Goal: Transaction & Acquisition: Book appointment/travel/reservation

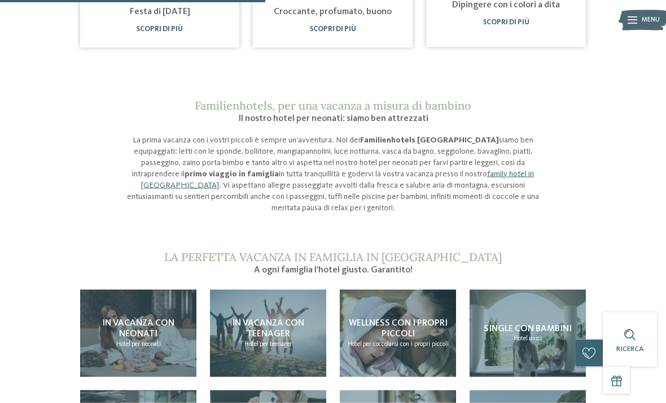
scroll to position [752, 0]
click at [108, 315] on div "In vacanza con neonati Hotel per neonati" at bounding box center [138, 333] width 116 height 88
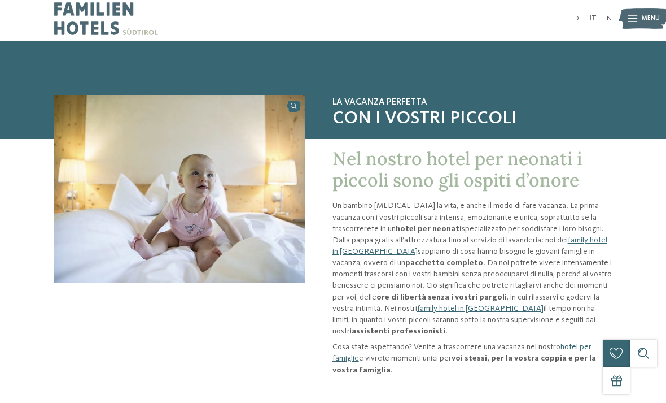
scroll to position [5, 0]
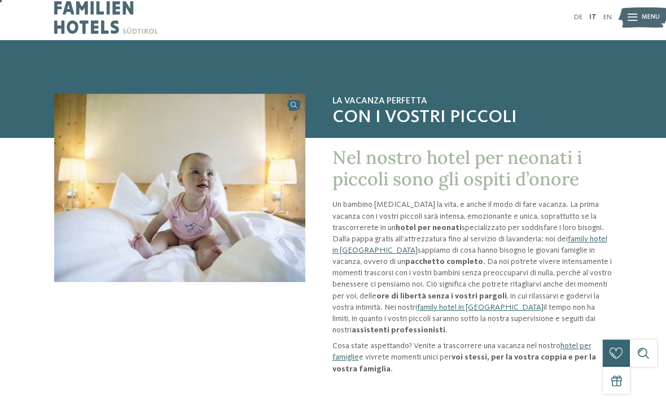
click at [641, 9] on img at bounding box center [644, 17] width 50 height 25
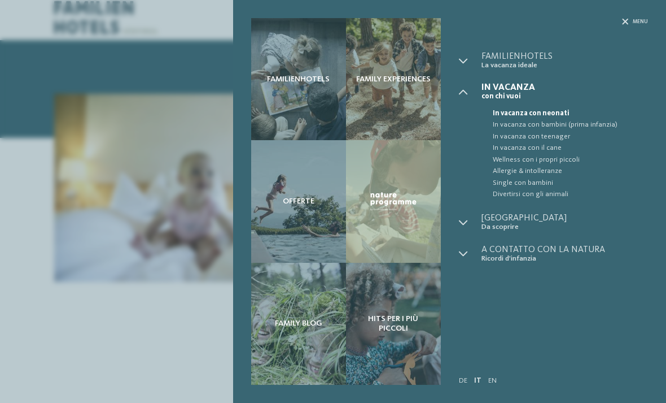
click at [107, 317] on div "Familienhotels Family experiences Offerte" at bounding box center [333, 201] width 666 height 403
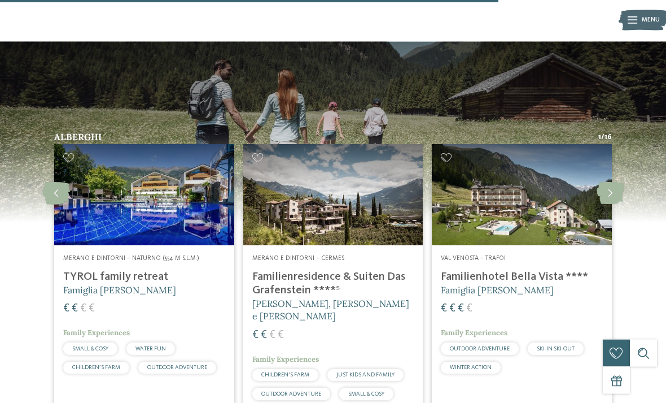
scroll to position [1413, 0]
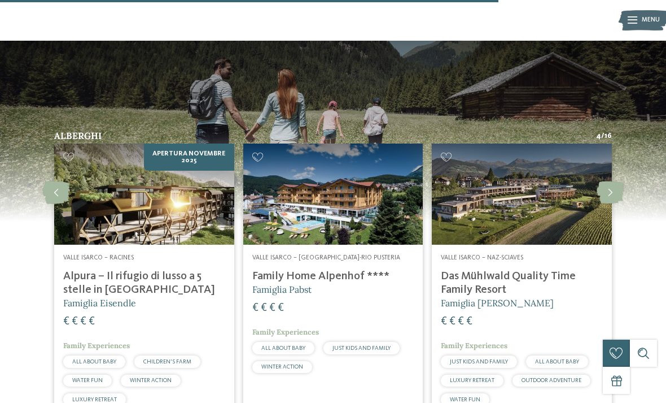
click at [55, 181] on icon at bounding box center [56, 192] width 28 height 23
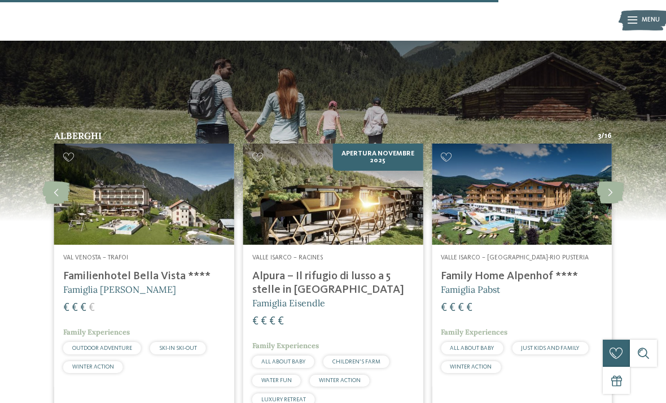
click at [55, 181] on icon at bounding box center [56, 192] width 28 height 23
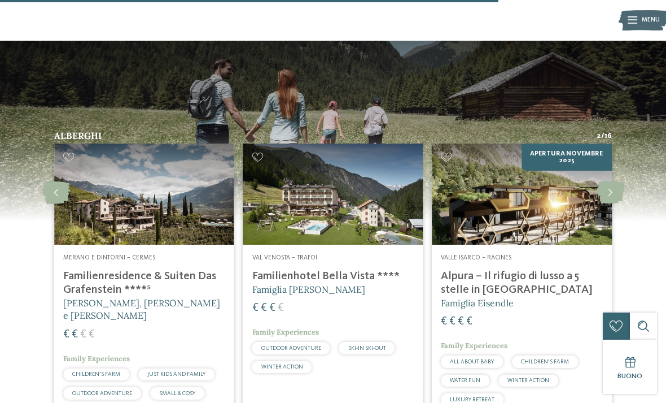
click at [618, 181] on icon at bounding box center [611, 192] width 28 height 23
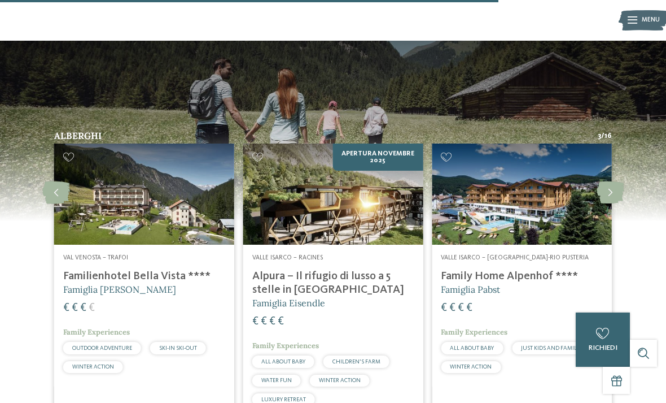
click at [616, 181] on icon at bounding box center [611, 192] width 28 height 23
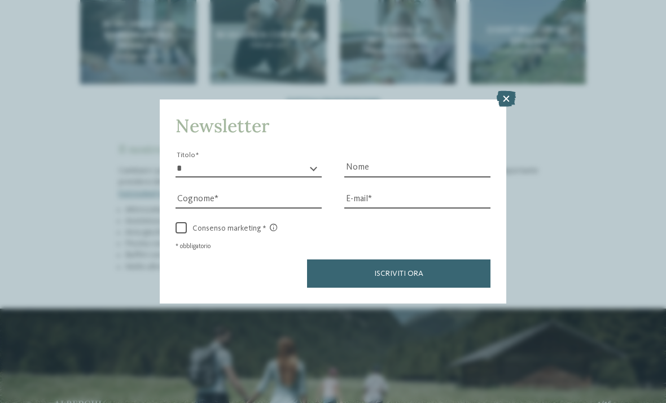
scroll to position [1144, 0]
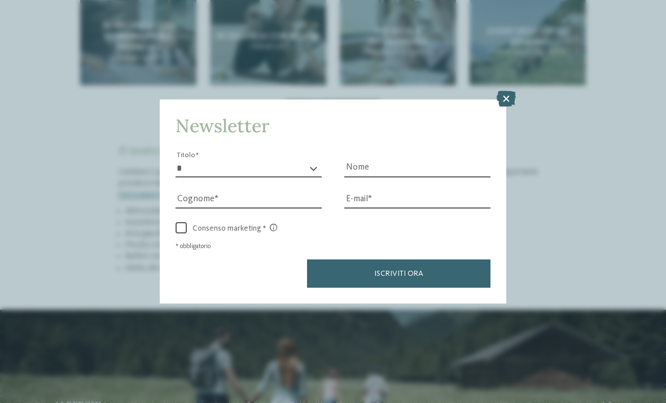
click at [513, 43] on div "Newsletter * ****** ******* ******** ****** Titolo Nome Cognome Fax" at bounding box center [333, 201] width 666 height 403
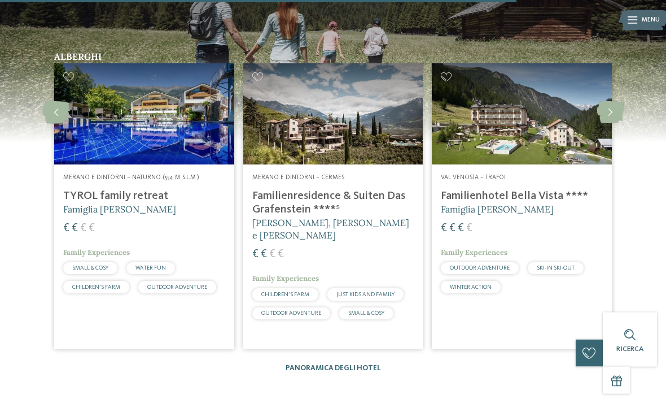
scroll to position [1493, 0]
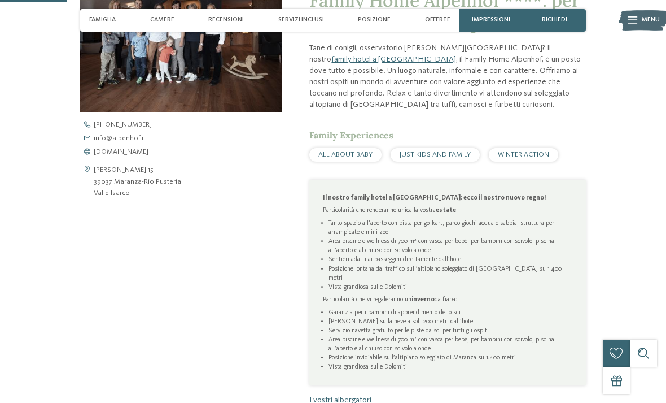
scroll to position [292, 0]
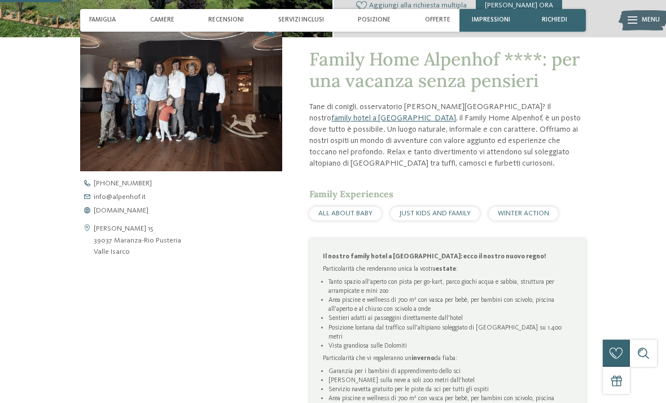
click at [109, 210] on span "[DOMAIN_NAME]" at bounding box center [121, 210] width 55 height 7
click at [105, 200] on span "info@ no-spam. alpenhof. no-spam. it" at bounding box center [120, 197] width 52 height 7
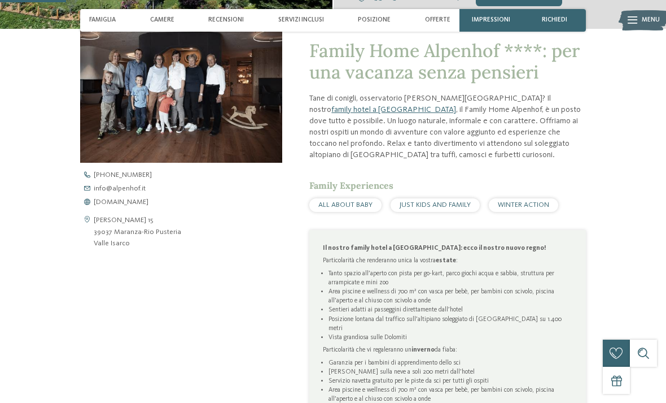
scroll to position [316, 0]
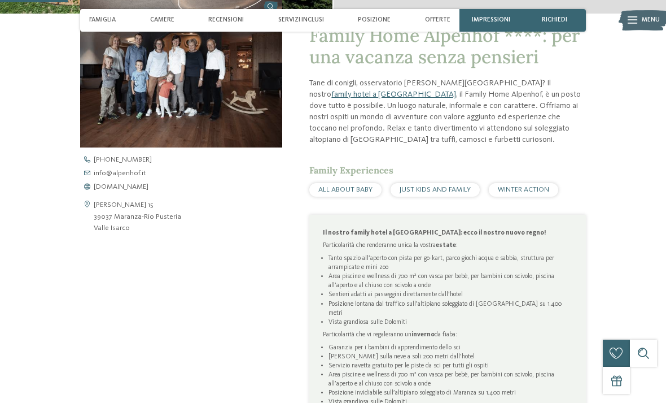
click at [114, 185] on span "[DOMAIN_NAME]" at bounding box center [121, 187] width 55 height 7
